Goal: Communication & Community: Answer question/provide support

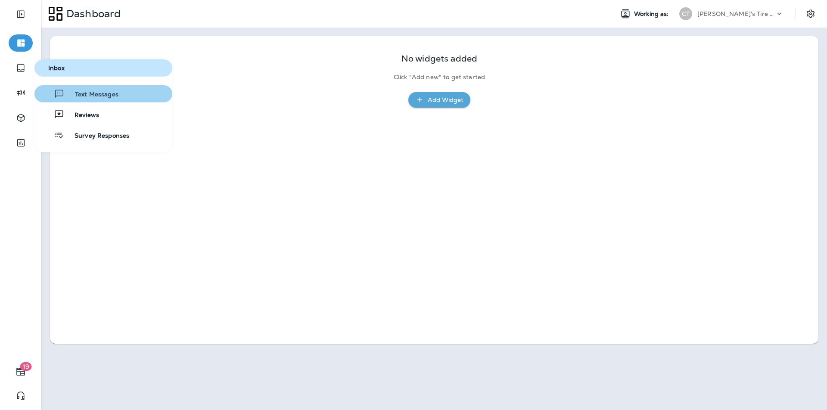
click at [90, 92] on span "Text Messages" at bounding box center [92, 95] width 54 height 8
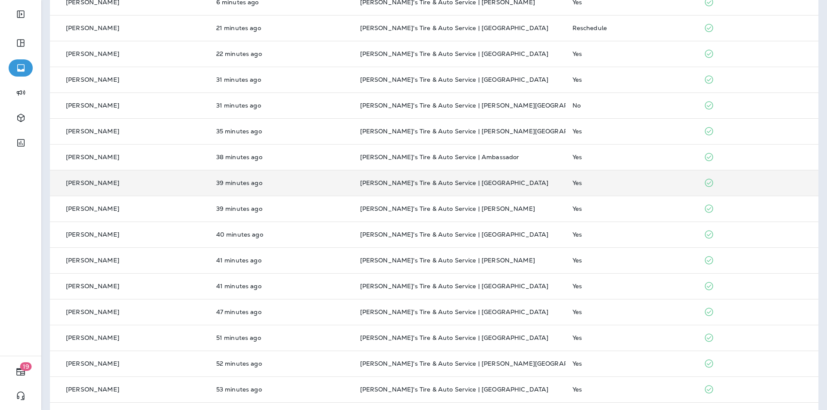
scroll to position [172, 0]
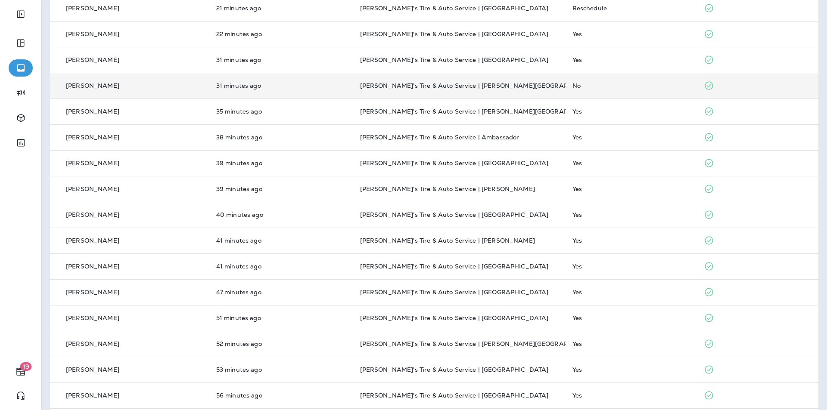
click at [434, 87] on div "No" at bounding box center [631, 85] width 118 height 7
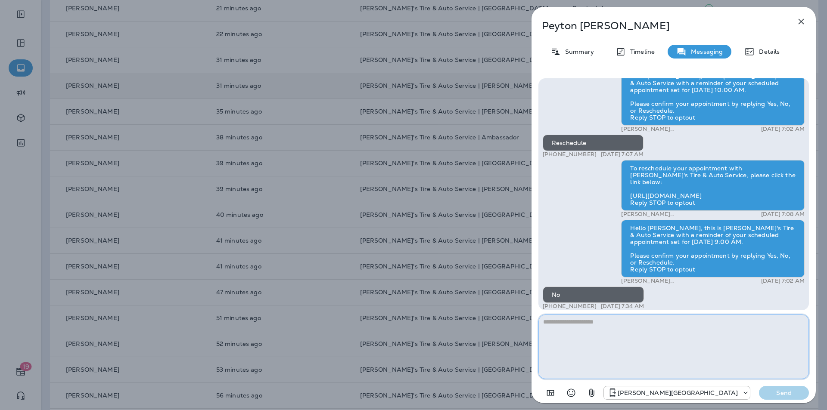
scroll to position [-67, 0]
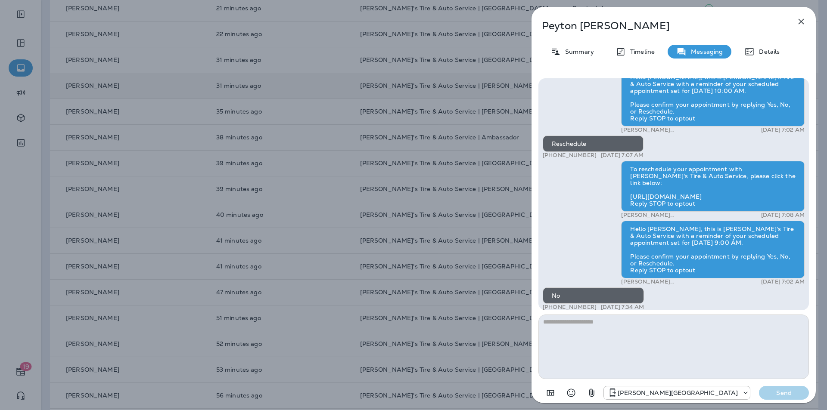
click at [434, 24] on icon "button" at bounding box center [801, 22] width 6 height 6
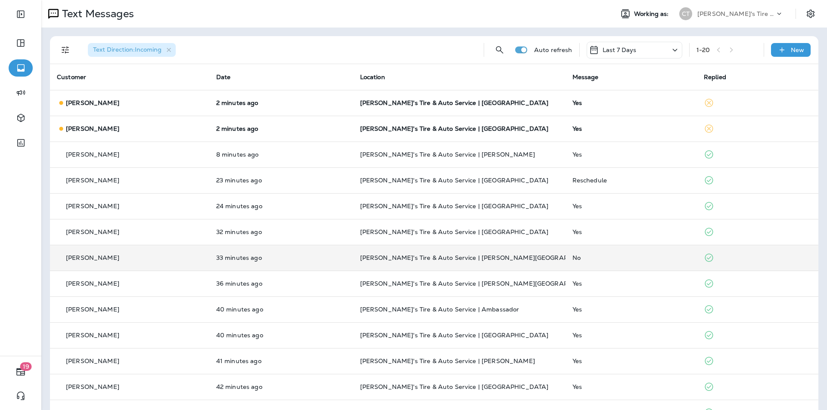
click at [434, 47] on div "1 - 20" at bounding box center [726, 49] width 60 height 13
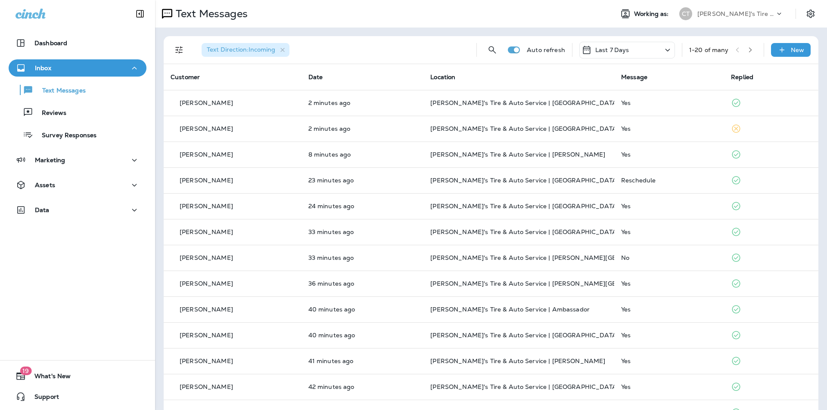
click at [749, 48] on icon "button" at bounding box center [750, 49] width 3 height 5
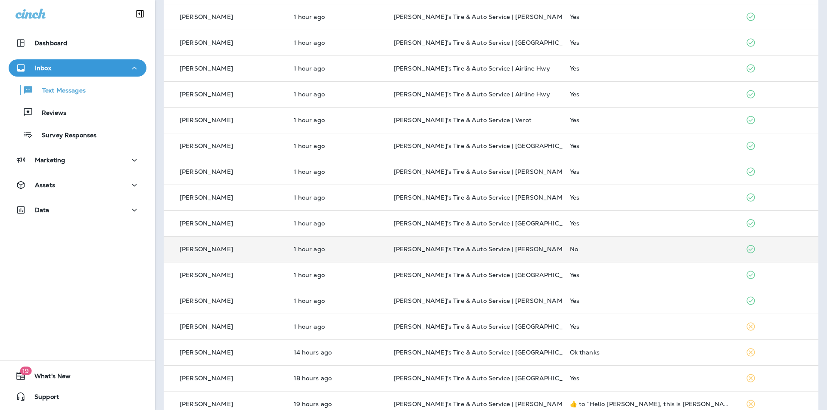
scroll to position [129, 0]
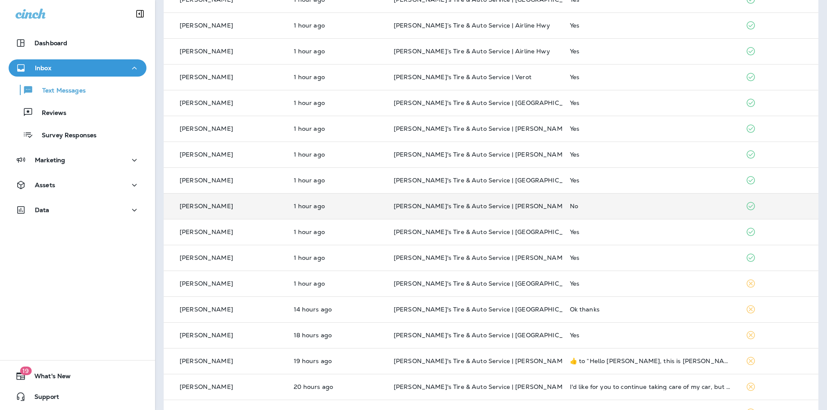
click at [634, 205] on div "No" at bounding box center [651, 206] width 162 height 7
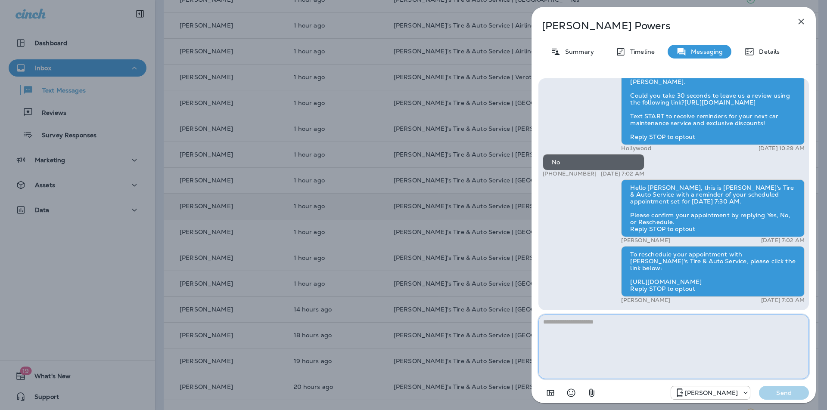
paste textarea "**********"
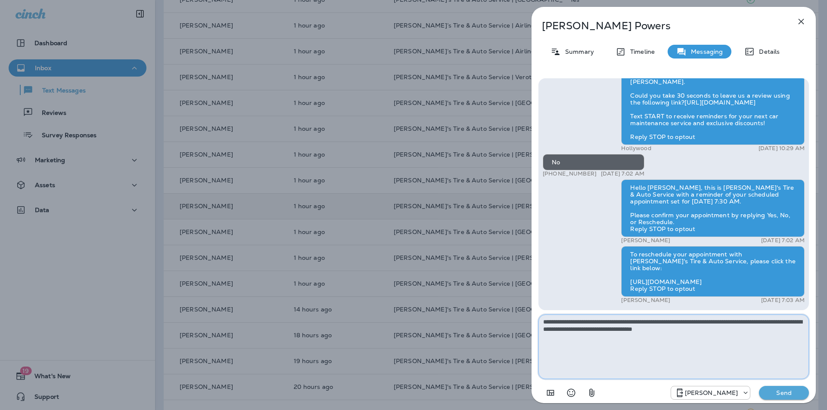
type textarea "**********"
click at [783, 395] on p "Send" at bounding box center [784, 393] width 36 height 8
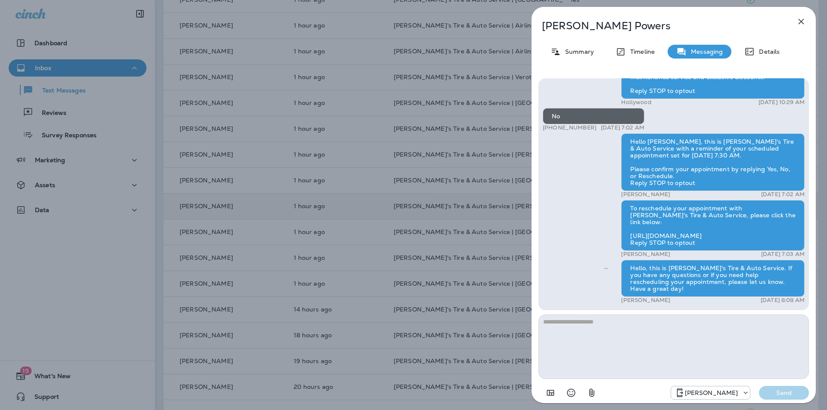
click at [801, 22] on icon "button" at bounding box center [801, 22] width 6 height 6
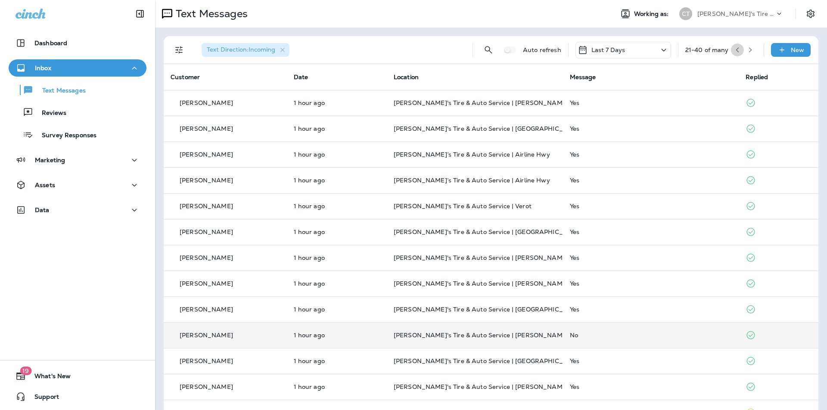
click at [736, 48] on icon "button" at bounding box center [737, 49] width 3 height 5
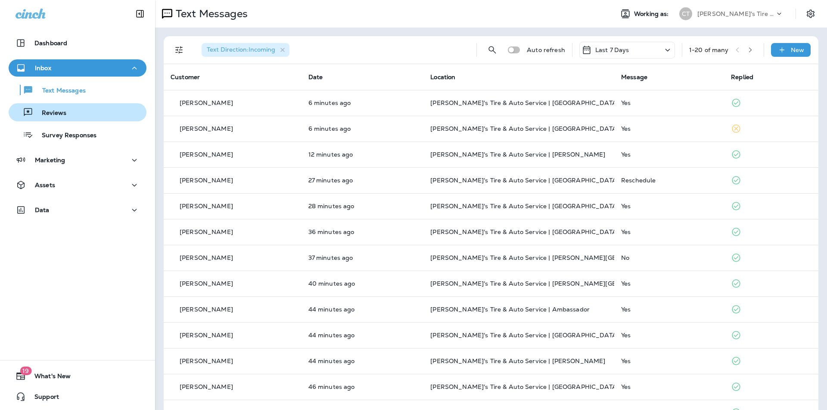
click at [43, 112] on p "Reviews" at bounding box center [49, 113] width 33 height 8
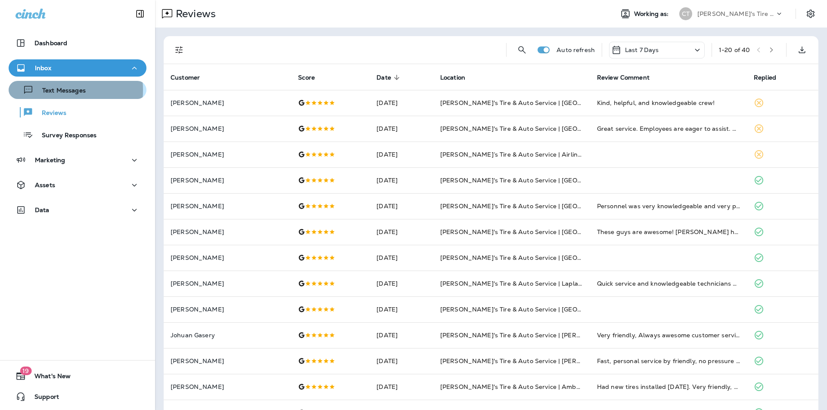
click at [48, 90] on p "Text Messages" at bounding box center [60, 91] width 52 height 8
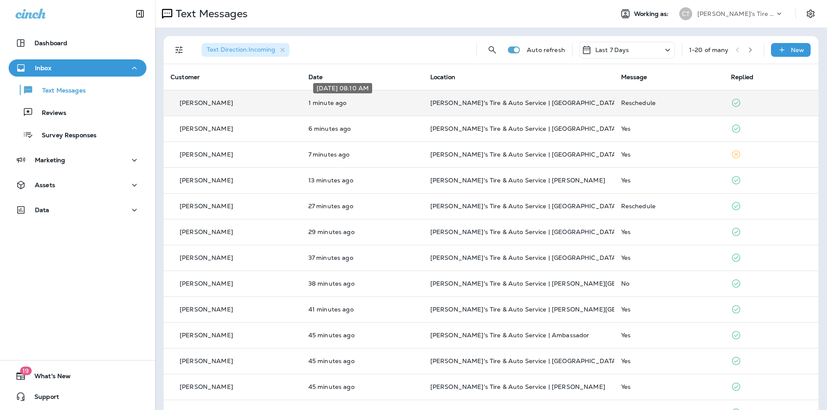
click at [391, 101] on p "1 minute ago" at bounding box center [362, 102] width 108 height 7
